Goal: Information Seeking & Learning: Learn about a topic

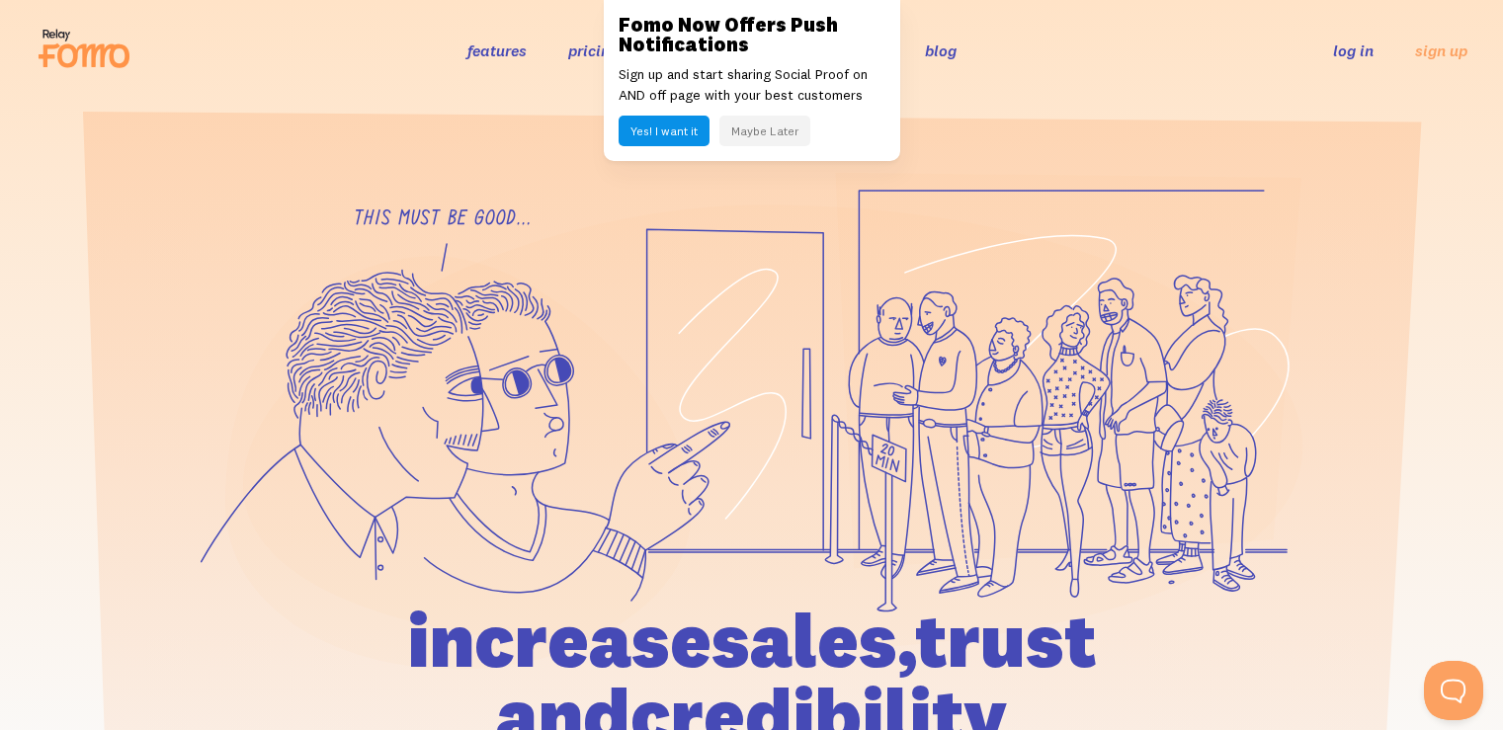
click at [653, 128] on button "Yes! I want it" at bounding box center [664, 131] width 91 height 31
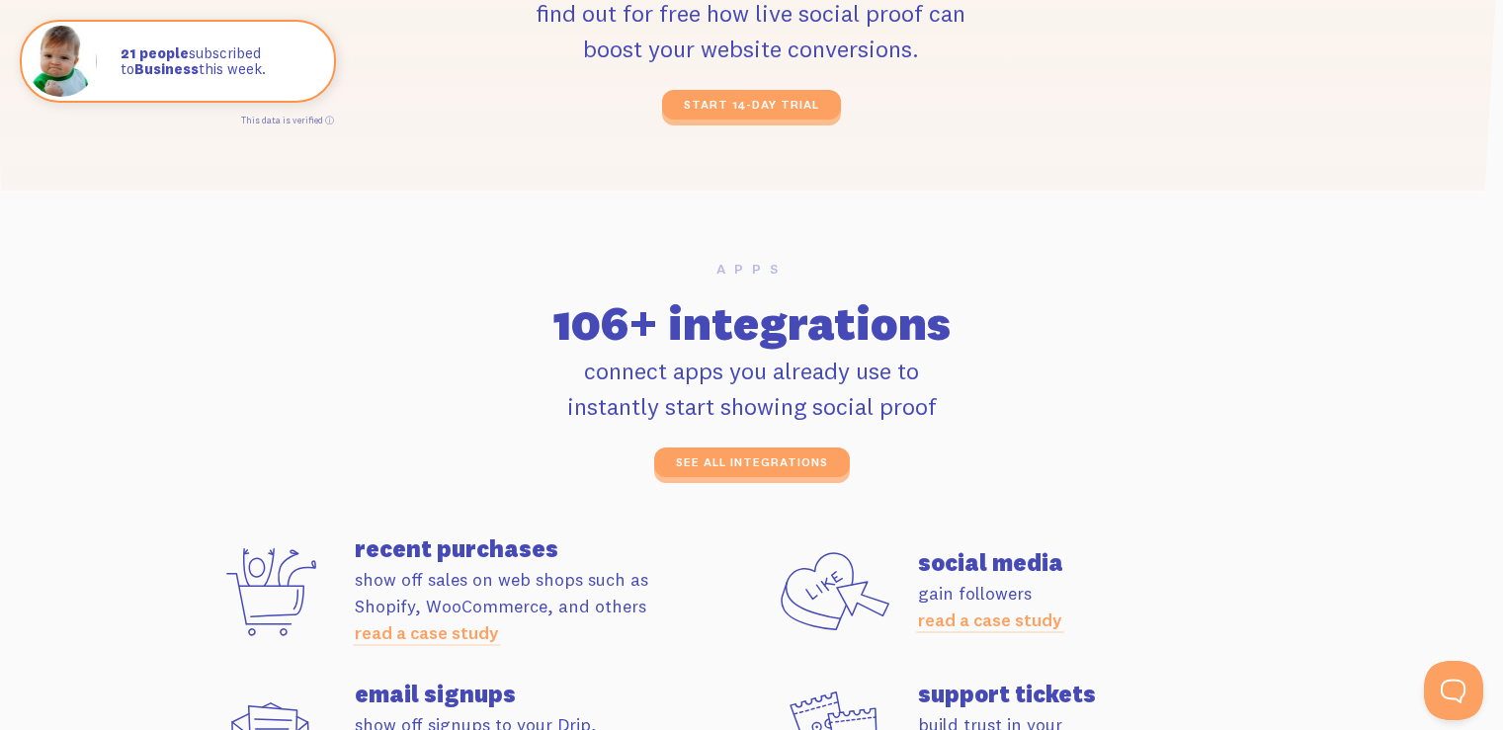
scroll to position [5139, 0]
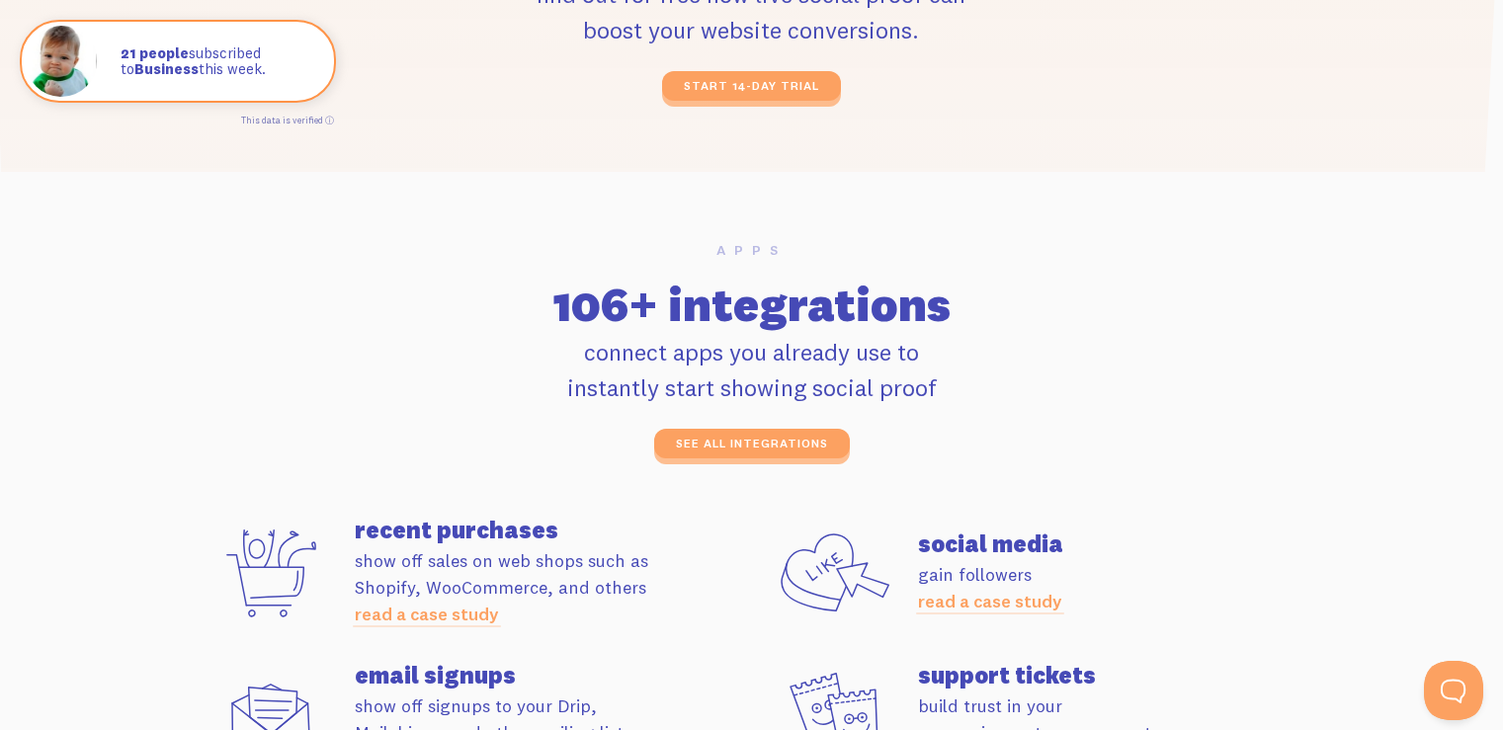
click at [896, 446] on div "see all integrations" at bounding box center [752, 444] width 1103 height 30
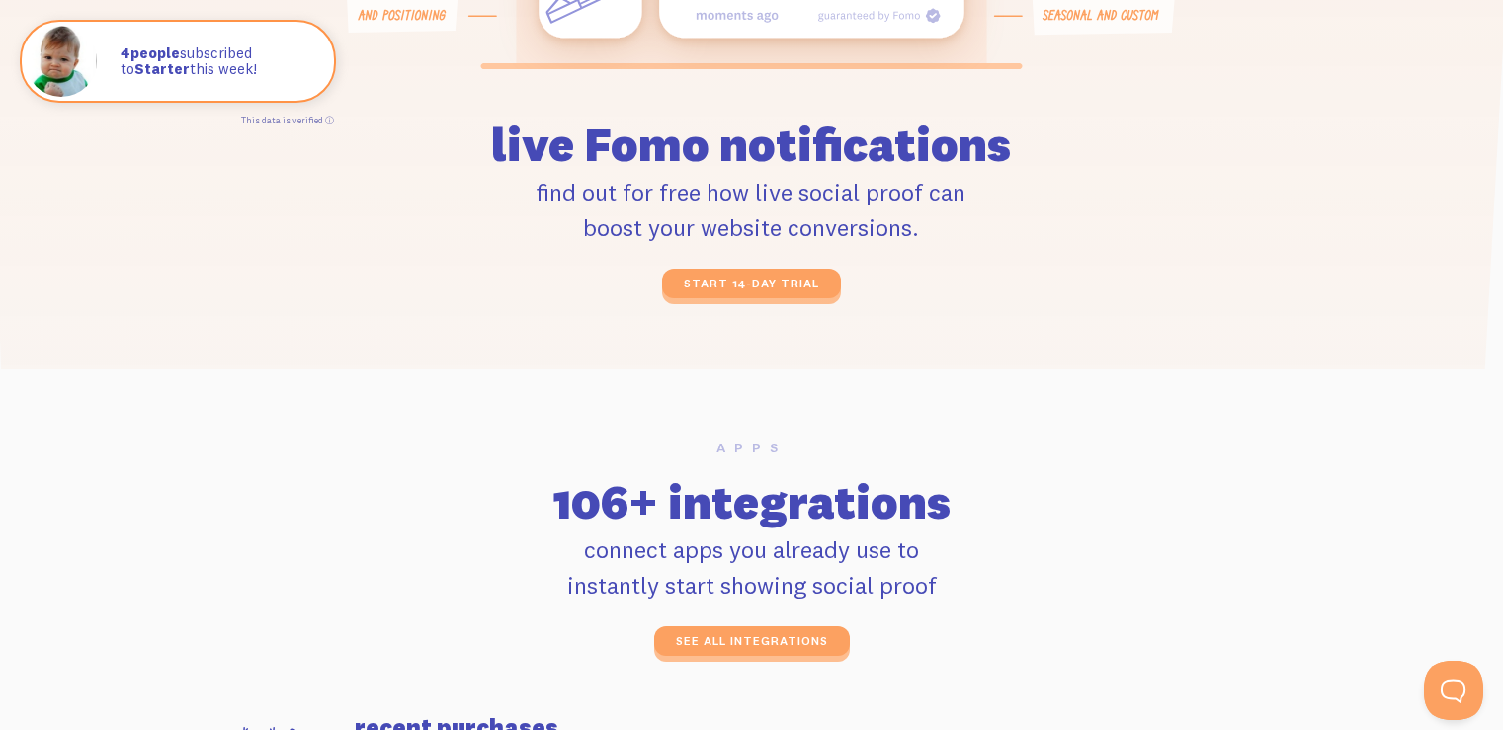
scroll to position [5435, 0]
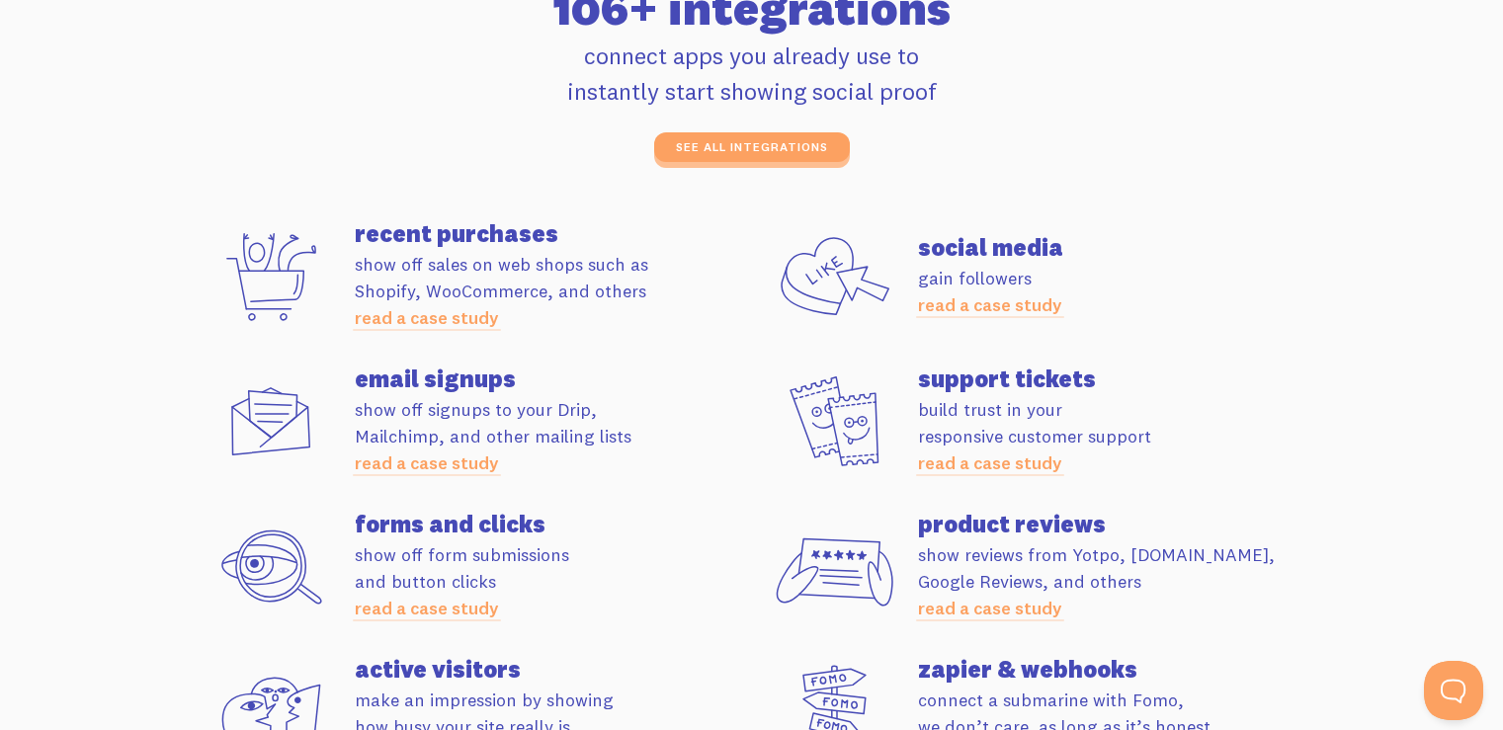
click at [427, 464] on link "read a case study" at bounding box center [427, 463] width 144 height 23
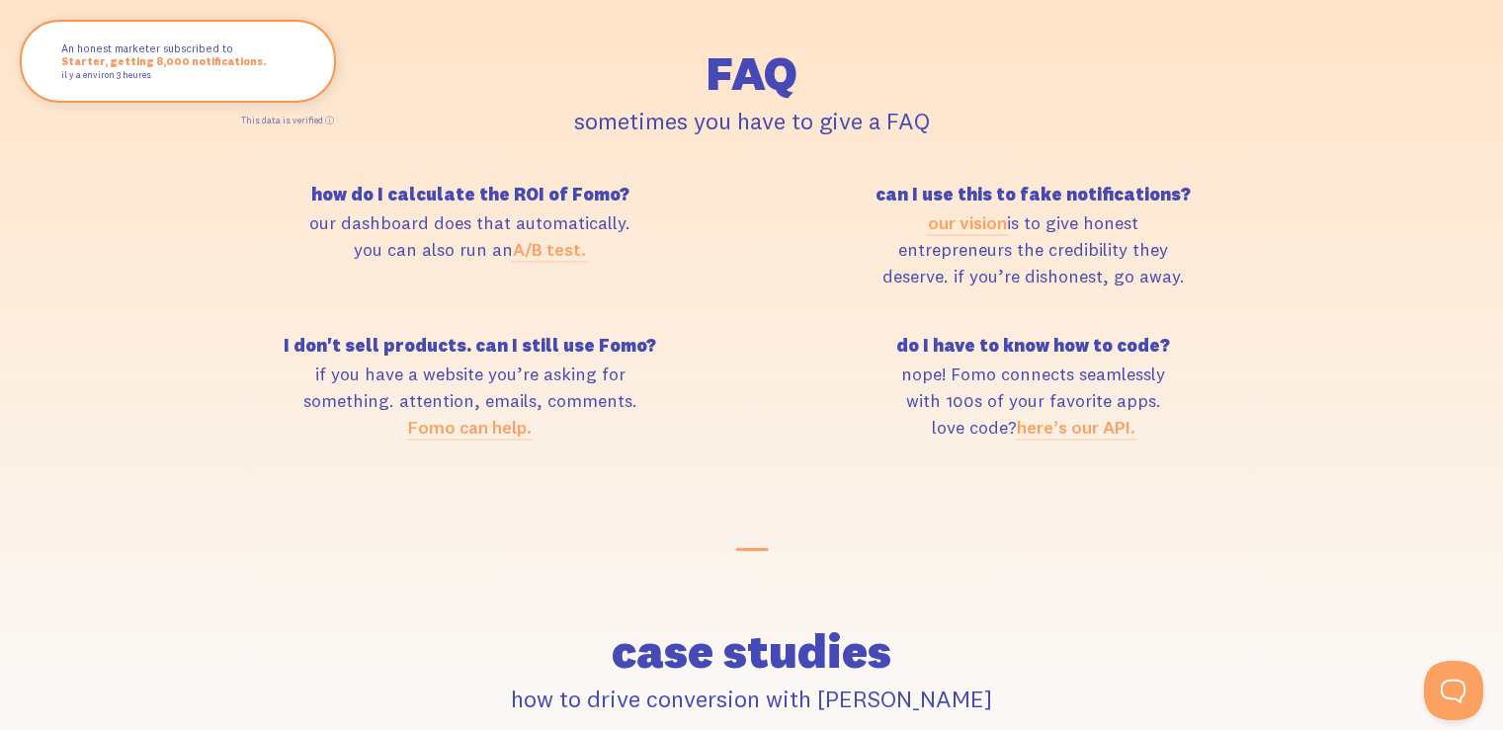
scroll to position [8597, 0]
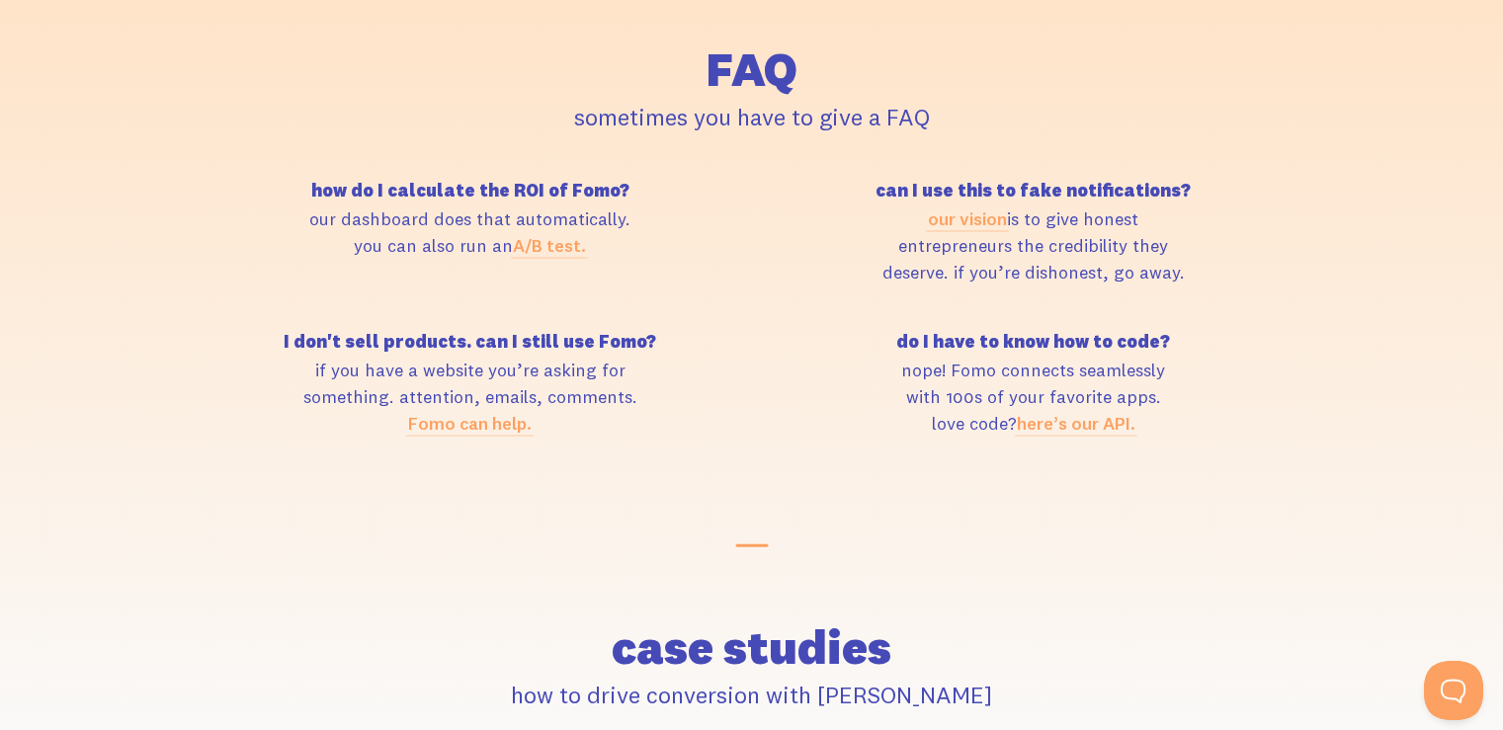
click at [484, 415] on link "Fomo can help." at bounding box center [470, 423] width 124 height 23
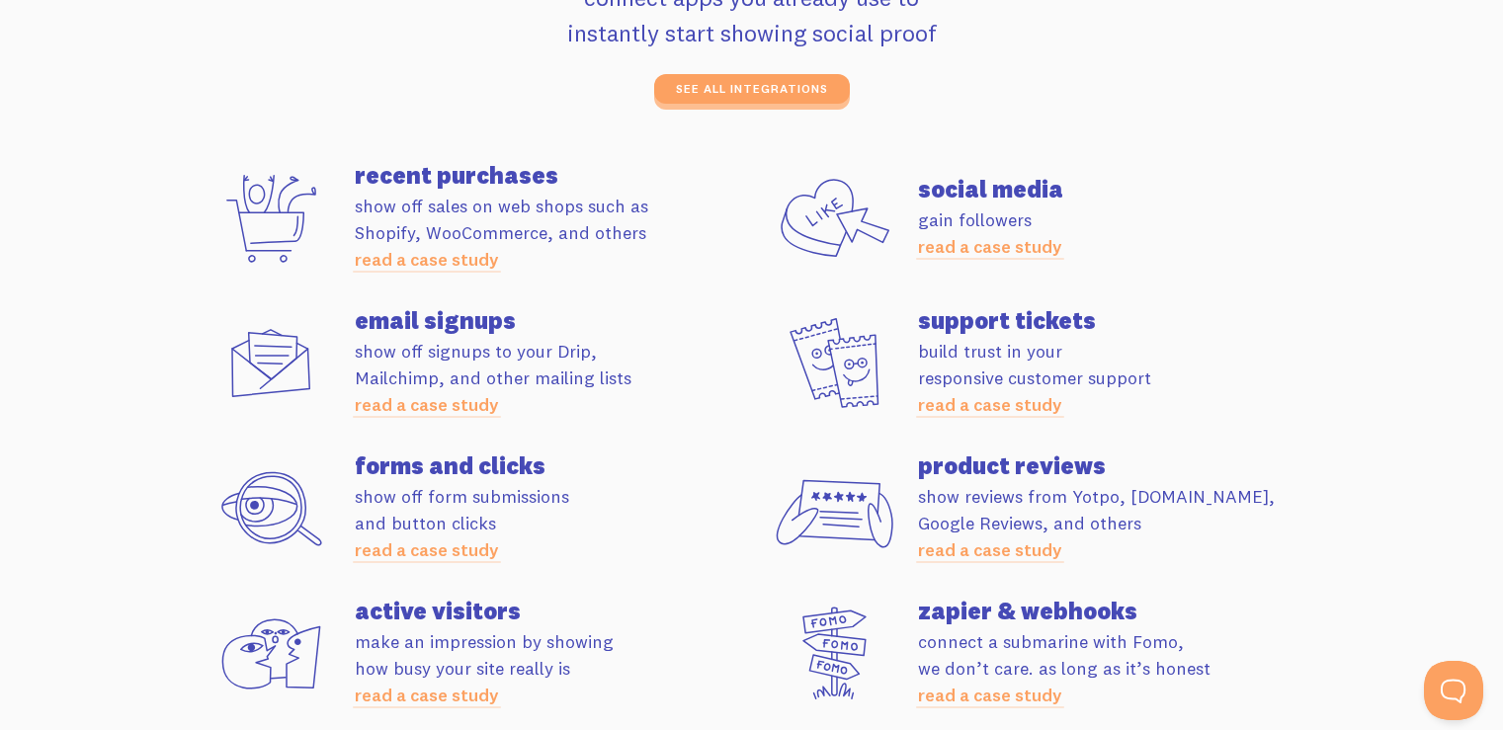
scroll to position [5139, 0]
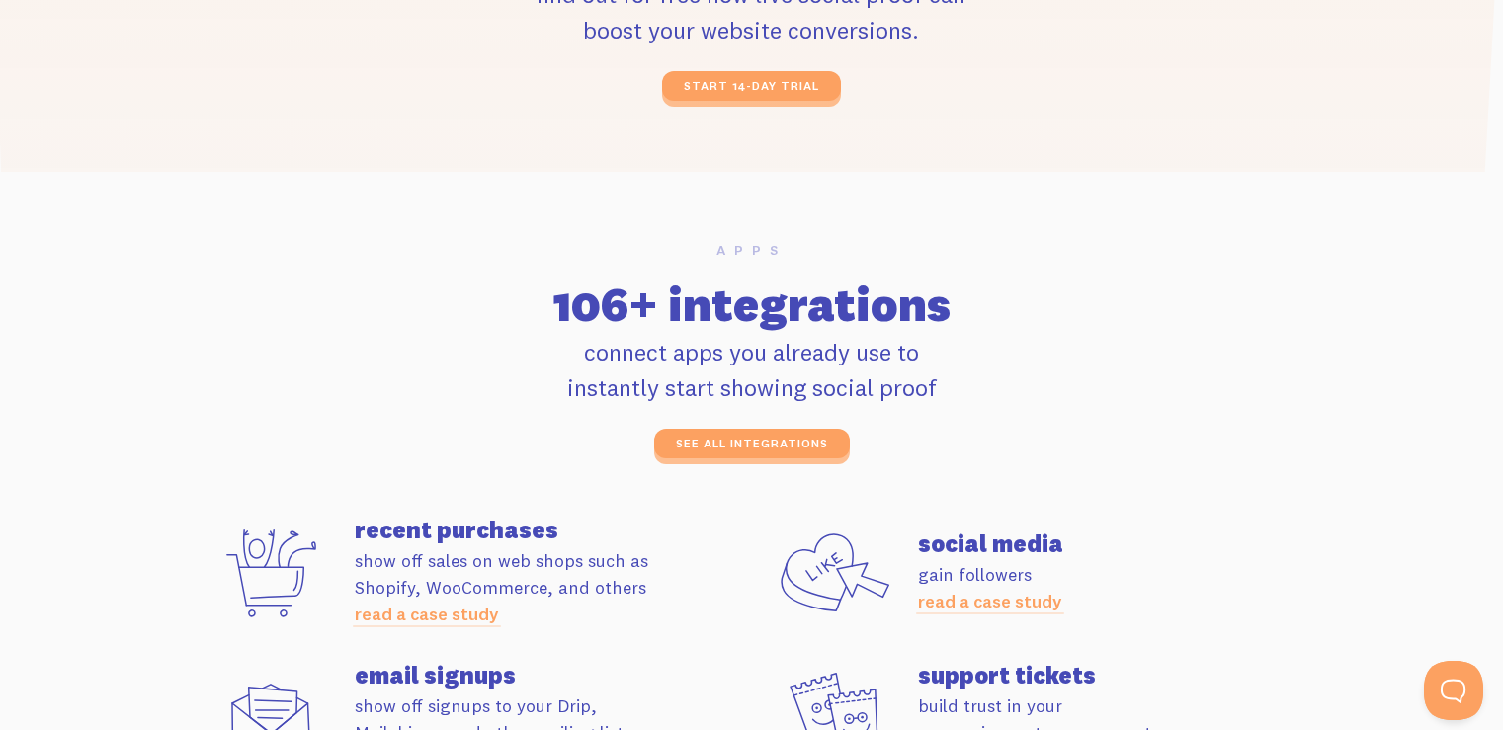
click at [460, 436] on div "see all integrations" at bounding box center [752, 444] width 1103 height 30
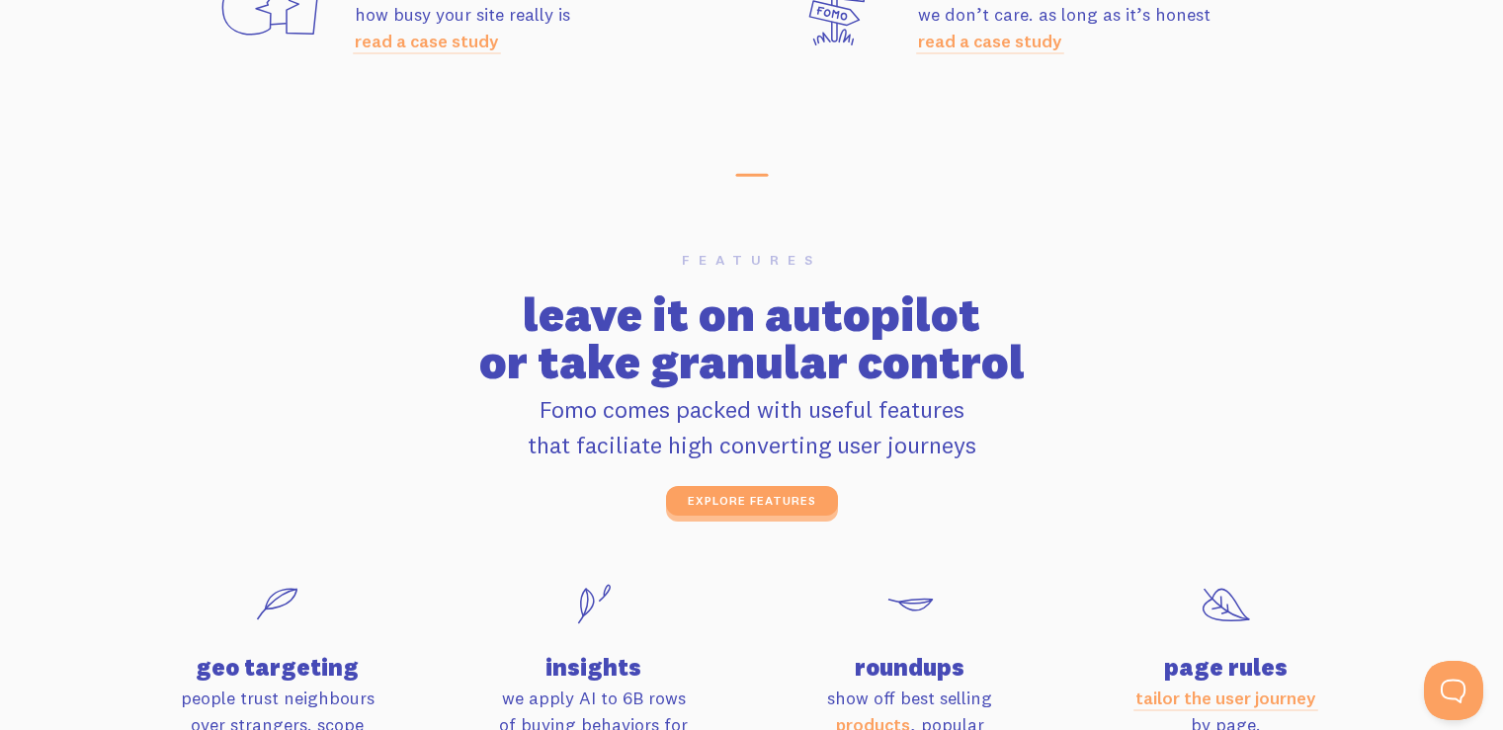
scroll to position [6226, 0]
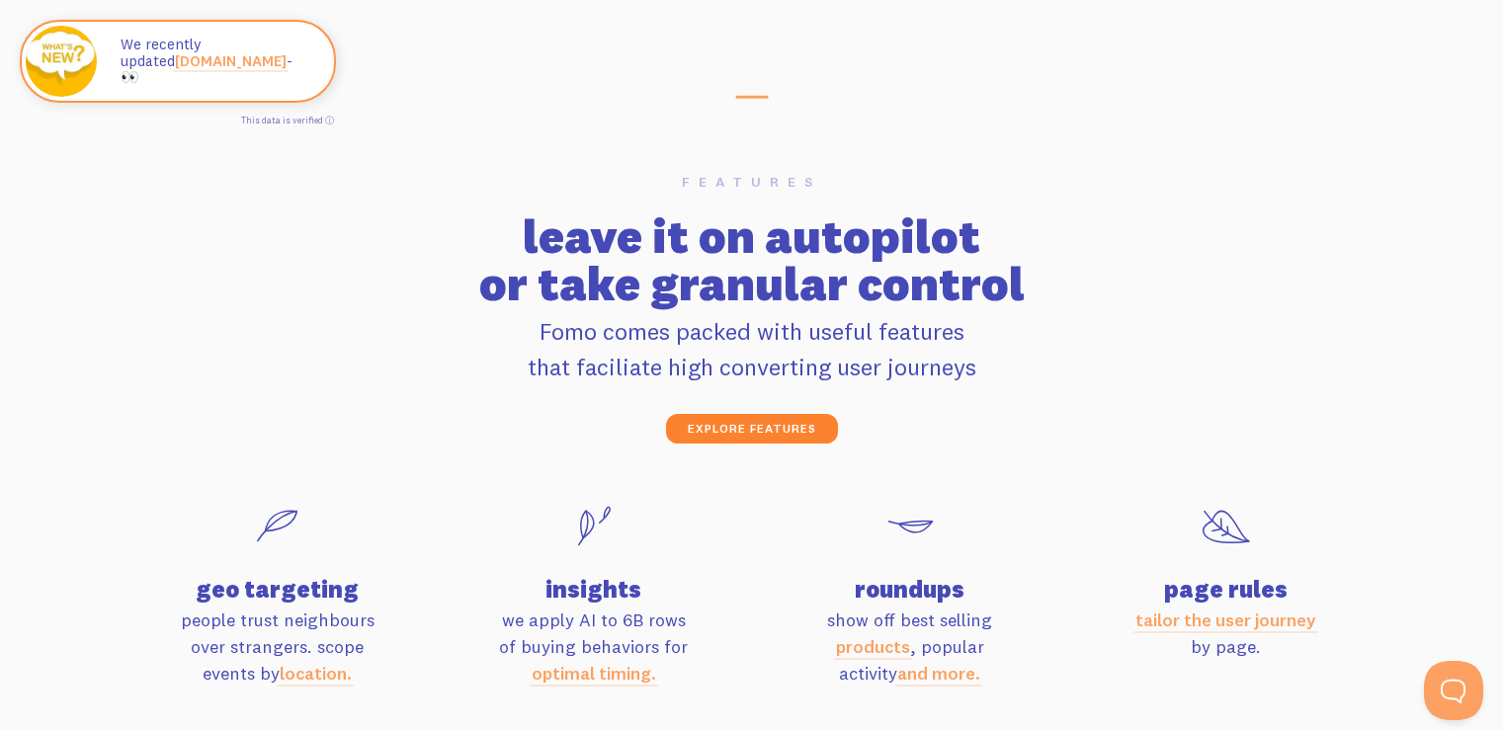
click at [737, 429] on link "explore features" at bounding box center [752, 429] width 172 height 30
